Goal: Information Seeking & Learning: Learn about a topic

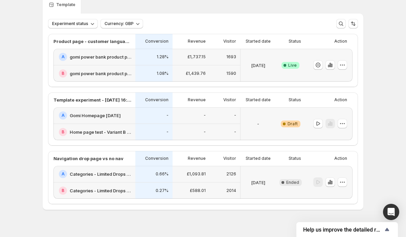
scroll to position [39, 0]
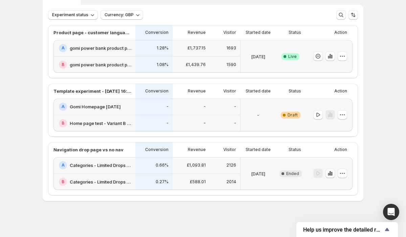
click at [330, 174] on icon "button" at bounding box center [330, 173] width 7 height 7
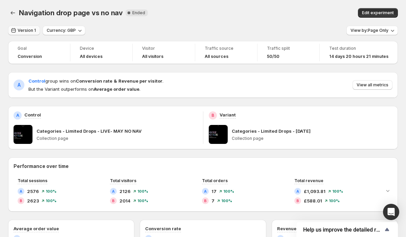
click at [33, 31] on span "Version 1" at bounding box center [27, 30] width 18 height 5
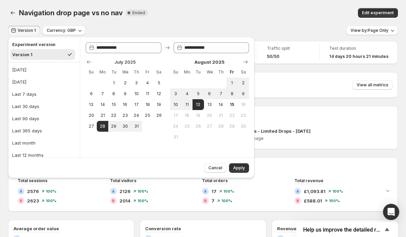
click at [171, 27] on div "Version 1 Currency: GBP View by: Page Only" at bounding box center [202, 31] width 389 height 10
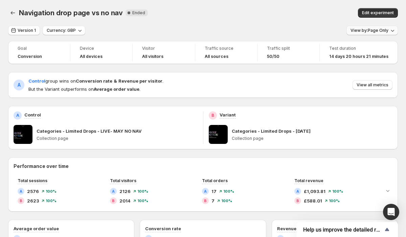
click at [380, 26] on button "View by: Page Only" at bounding box center [371, 30] width 51 height 9
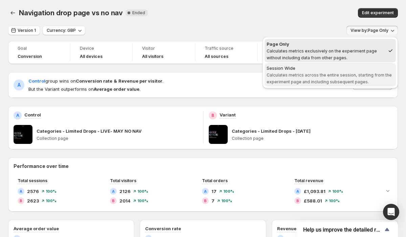
click at [366, 74] on span "Calculates metrics across the entire session, starting from the experiment page…" at bounding box center [328, 78] width 125 height 12
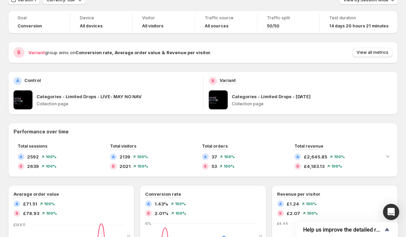
scroll to position [28, 0]
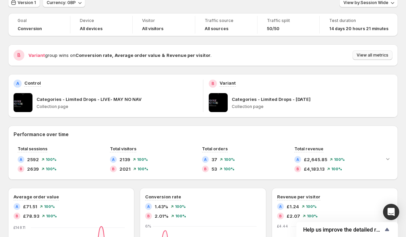
click at [362, 57] on span "View all metrics" at bounding box center [372, 54] width 32 height 5
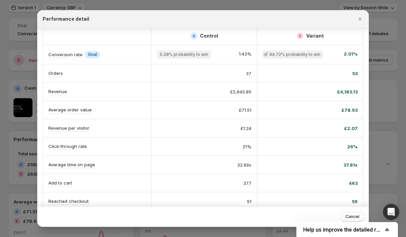
scroll to position [0, 0]
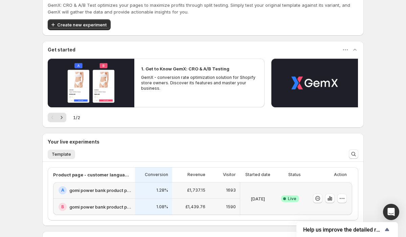
scroll to position [19, 0]
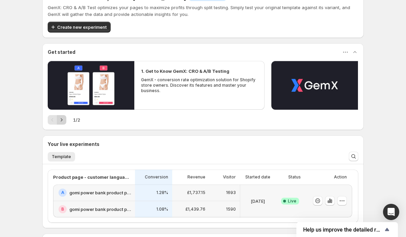
click at [65, 119] on button "Next" at bounding box center [61, 119] width 9 height 9
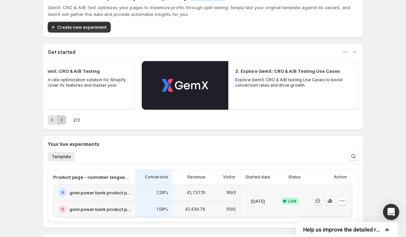
click at [65, 119] on div "Pagination" at bounding box center [61, 119] width 9 height 9
click at [55, 119] on icon "Previous" at bounding box center [52, 119] width 7 height 7
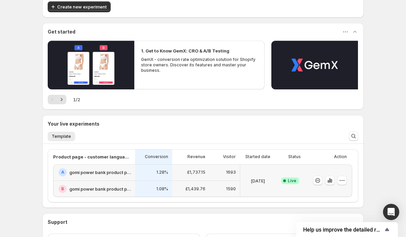
scroll to position [95, 0]
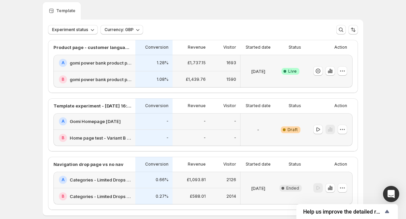
scroll to position [39, 0]
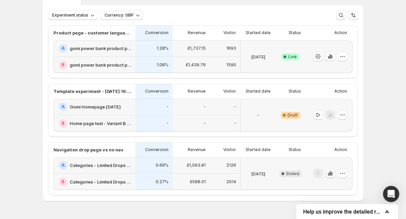
click at [330, 174] on icon "button" at bounding box center [330, 173] width 7 height 7
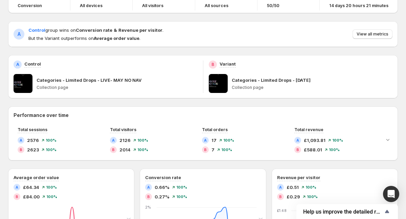
scroll to position [62, 0]
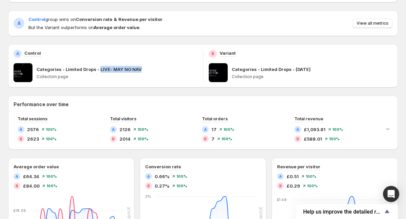
drag, startPoint x: 97, startPoint y: 71, endPoint x: 153, endPoint y: 71, distance: 55.8
click at [153, 71] on div "Categories - Limited Drops - LIVE- MAY NO NAV" at bounding box center [117, 69] width 161 height 7
click at [138, 70] on p "Categories - Limited Drops - LIVE- MAY NO NAV" at bounding box center [89, 69] width 105 height 7
click at [372, 22] on span "View all metrics" at bounding box center [372, 23] width 32 height 5
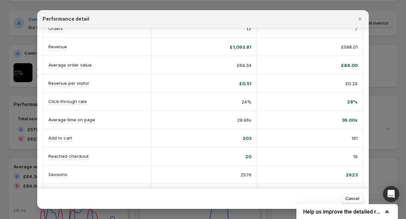
scroll to position [0, 0]
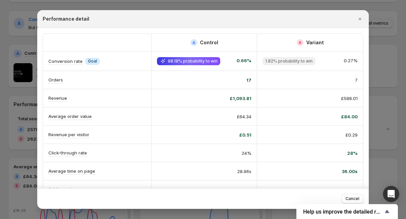
click at [342, 23] on div "Performance detail" at bounding box center [202, 19] width 331 height 18
click at [360, 18] on icon "Close" at bounding box center [359, 19] width 7 height 7
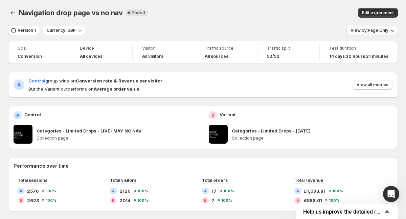
click at [376, 32] on span "View by: Page Only" at bounding box center [369, 30] width 38 height 5
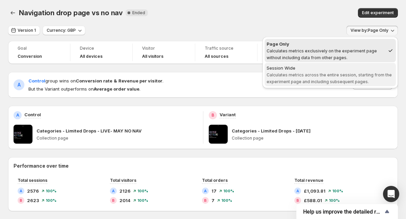
click at [338, 77] on span "Calculates metrics across the entire session, starting from the experiment page…" at bounding box center [328, 78] width 125 height 12
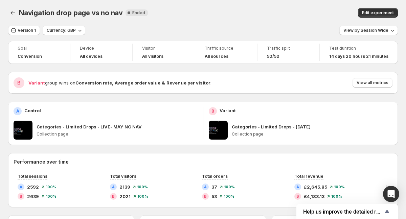
scroll to position [11, 0]
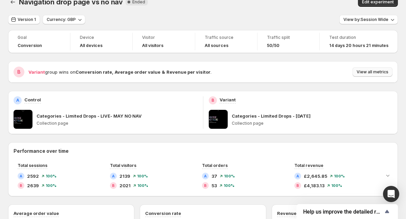
click at [369, 70] on span "View all metrics" at bounding box center [372, 71] width 32 height 5
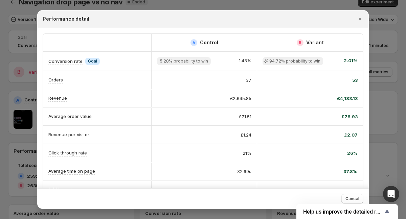
scroll to position [0, 0]
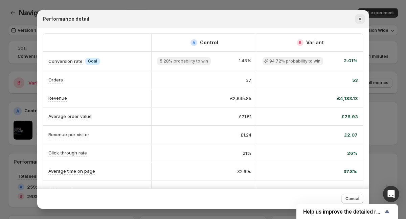
click at [358, 17] on icon "Close" at bounding box center [359, 19] width 7 height 7
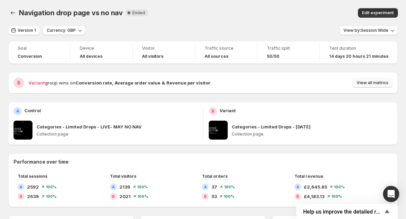
click at [361, 82] on span "View all metrics" at bounding box center [372, 82] width 32 height 5
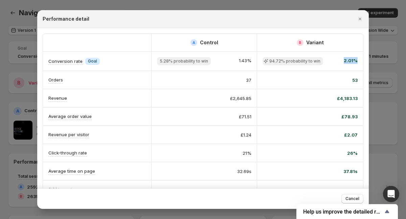
drag, startPoint x: 344, startPoint y: 61, endPoint x: 361, endPoint y: 61, distance: 16.6
click at [361, 61] on div "94.72% probability to win 2.01%" at bounding box center [310, 61] width 106 height 19
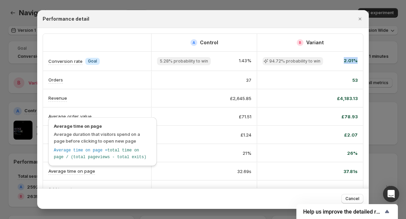
click at [77, 171] on p "Average time on page" at bounding box center [71, 171] width 47 height 7
